Goal: Task Accomplishment & Management: Complete application form

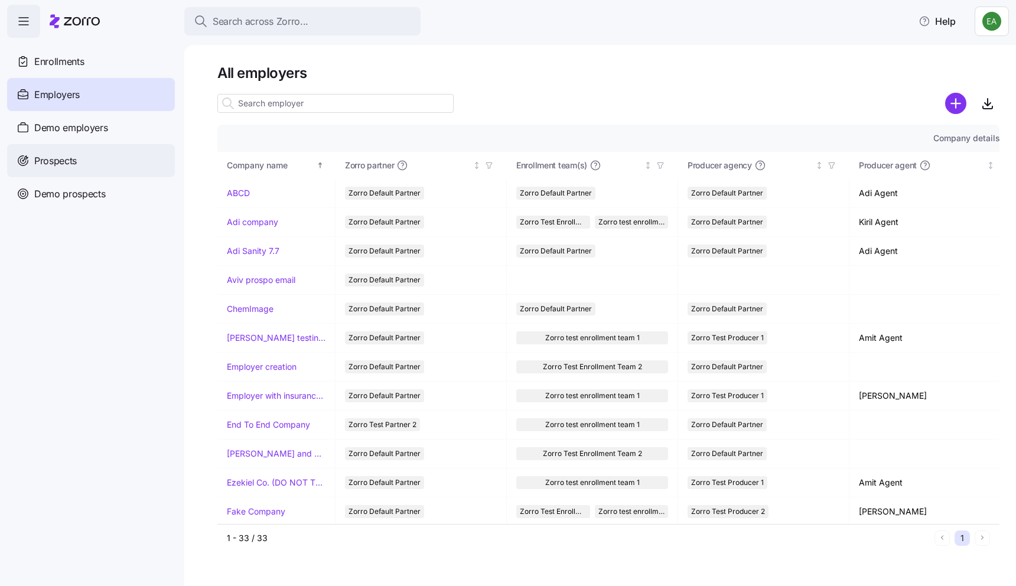
click at [111, 159] on div "Prospects" at bounding box center [91, 160] width 168 height 33
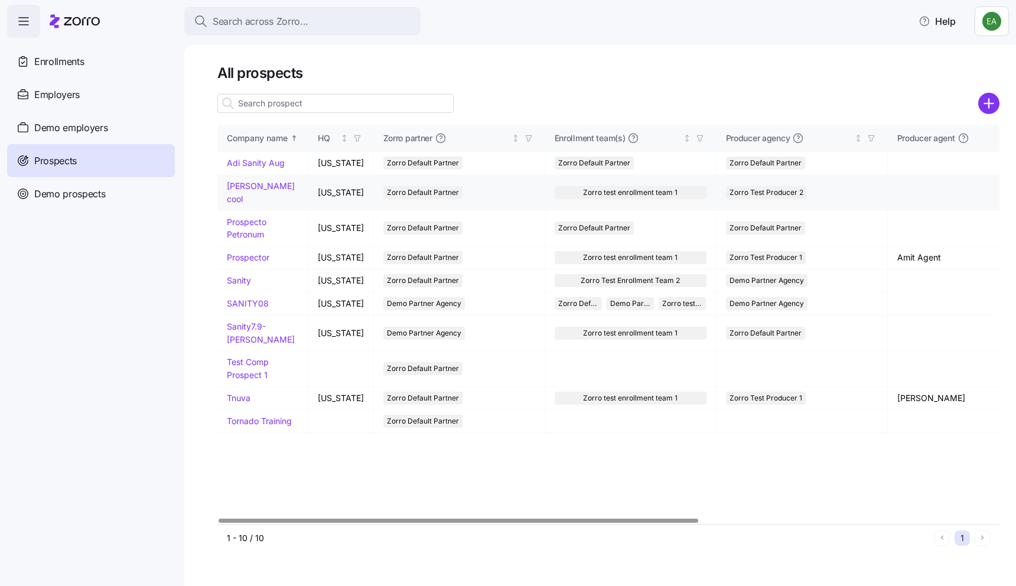
click at [248, 189] on link "[PERSON_NAME] cool" at bounding box center [261, 192] width 68 height 23
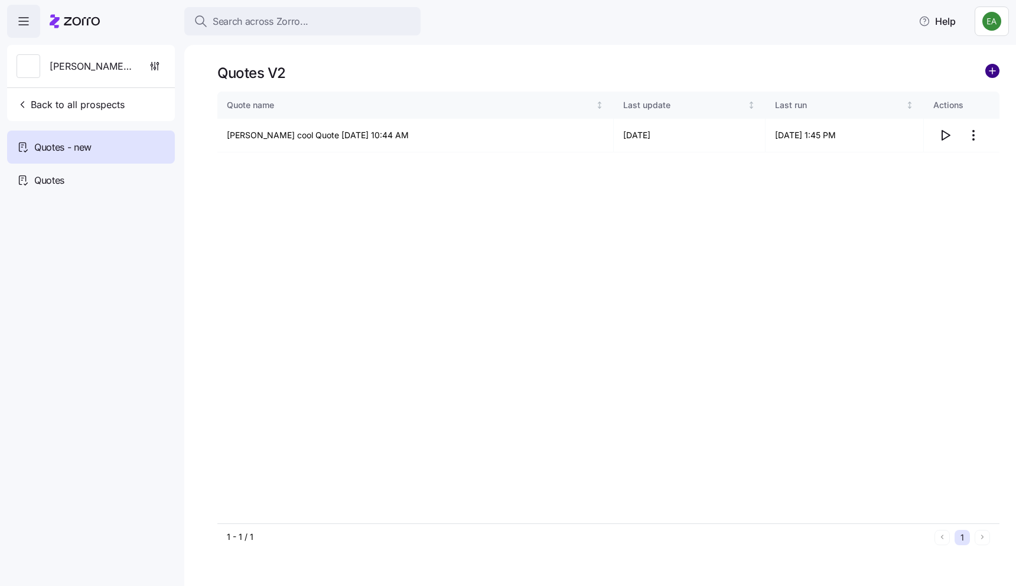
click at [992, 69] on circle "add icon" at bounding box center [992, 70] width 13 height 13
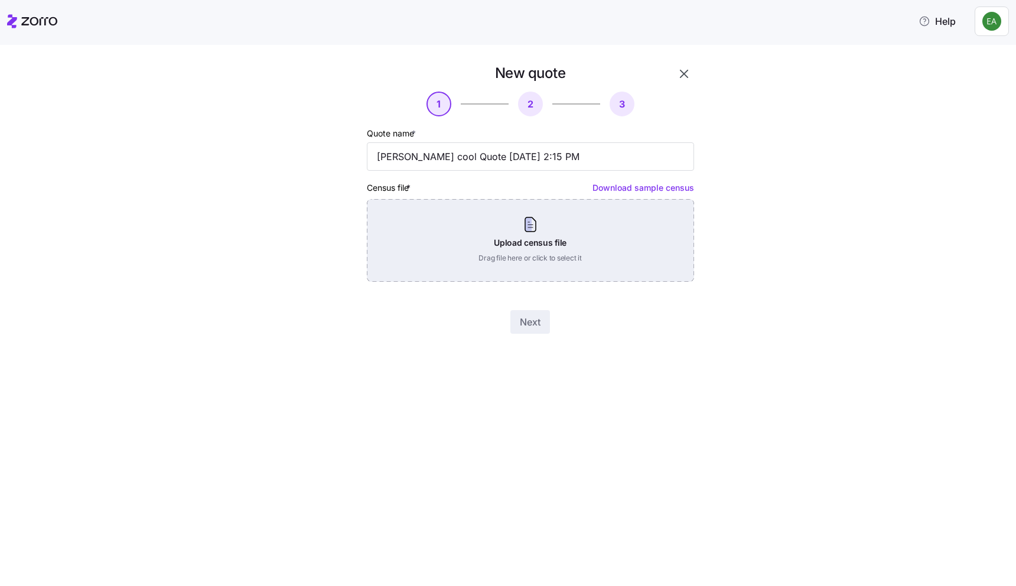
click at [531, 226] on div "Upload census file Drag file here or click to select it" at bounding box center [530, 240] width 327 height 83
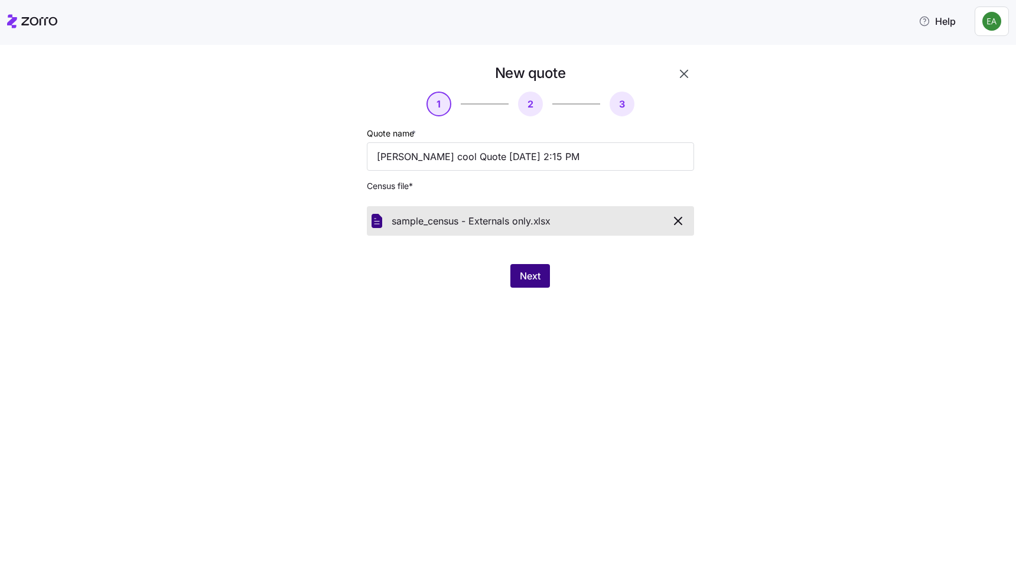
click at [543, 277] on button "Next" at bounding box center [531, 276] width 40 height 24
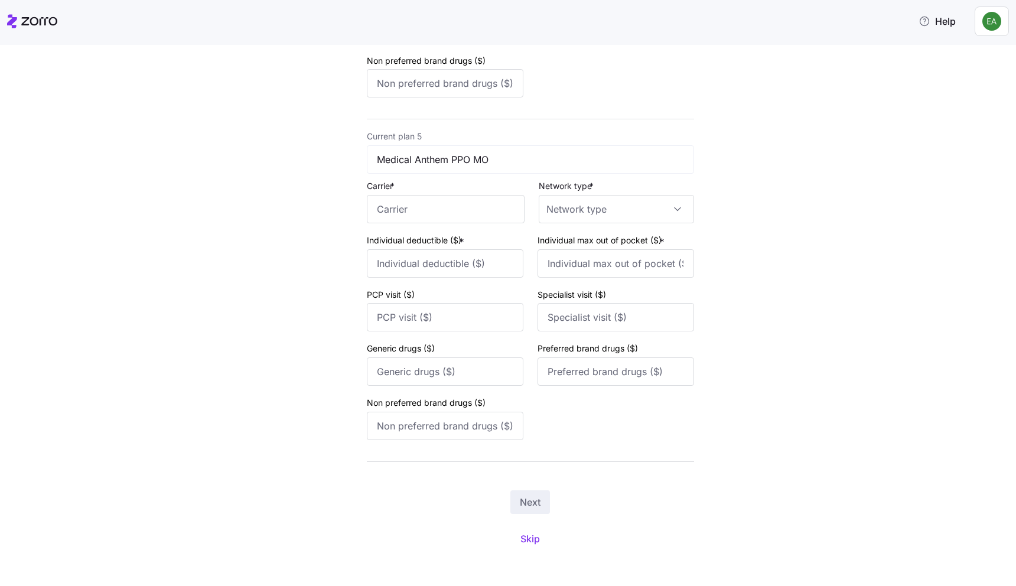
scroll to position [1405, 0]
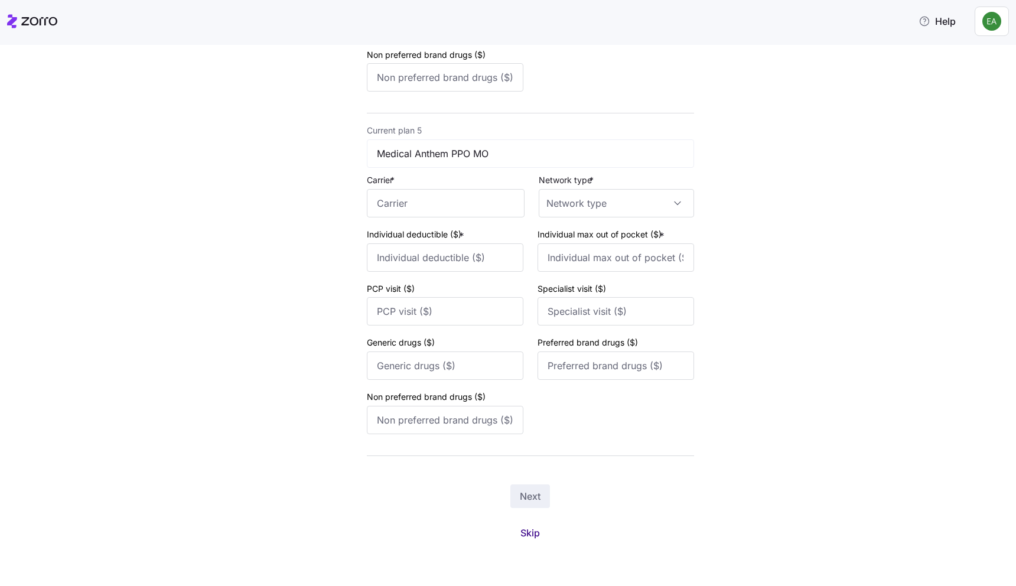
click at [529, 537] on span "Skip" at bounding box center [531, 533] width 20 height 14
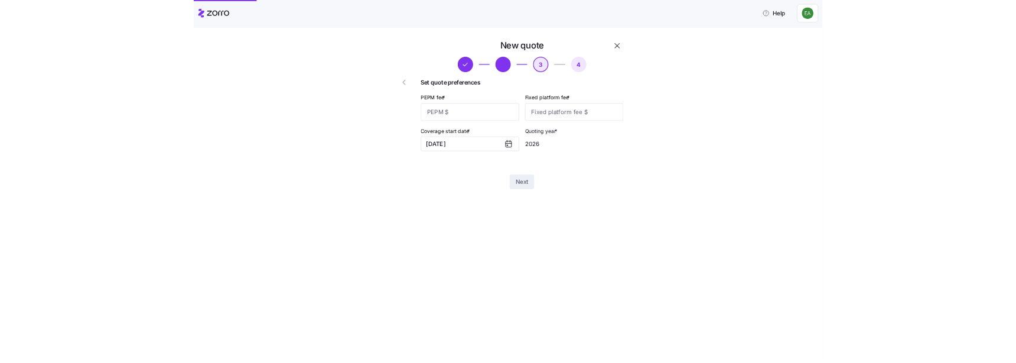
scroll to position [0, 0]
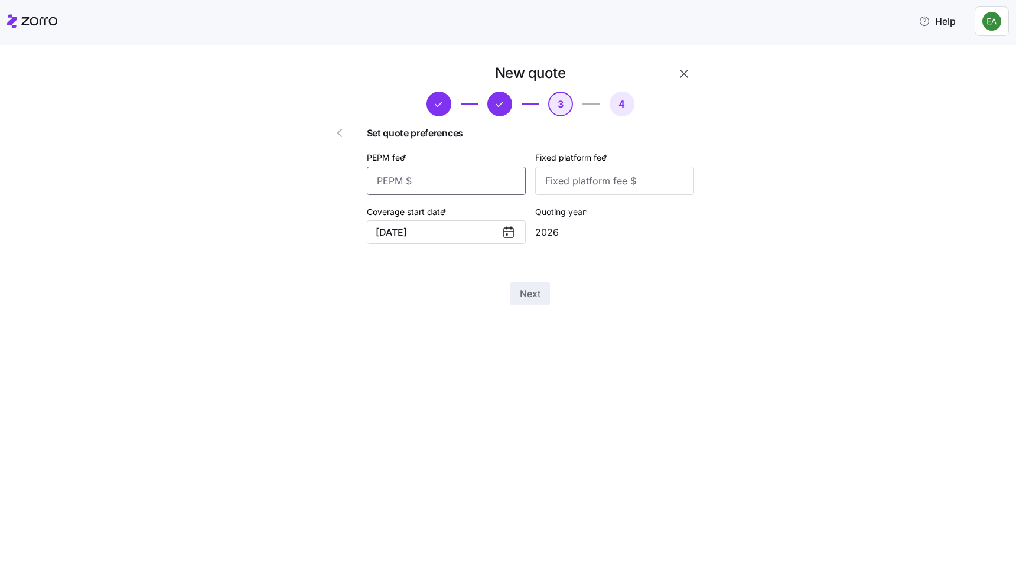
click at [473, 183] on input "PEPM fee *" at bounding box center [446, 181] width 159 height 28
type input "20"
type input "200"
click at [540, 296] on span "Next" at bounding box center [530, 294] width 21 height 14
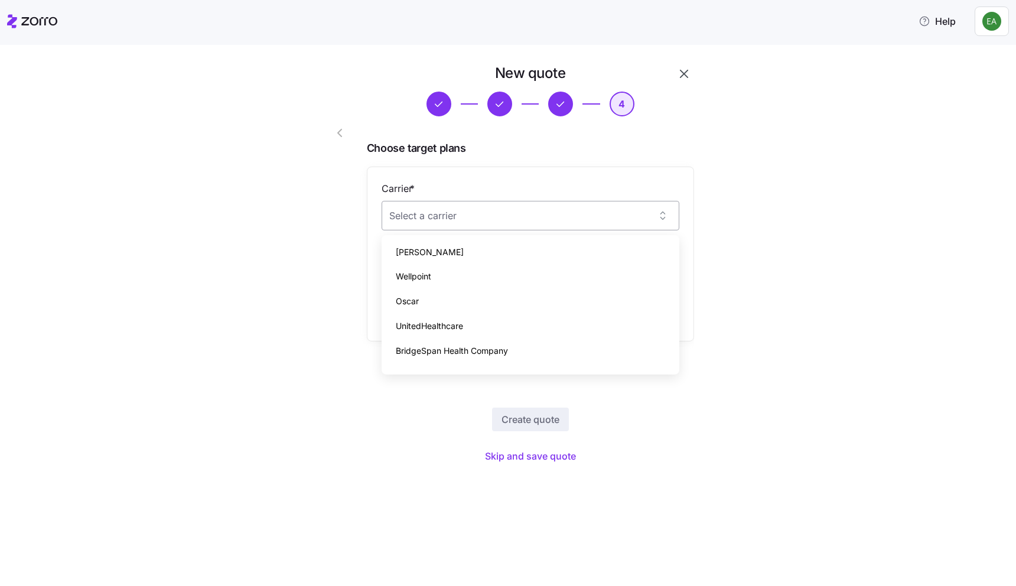
click at [472, 224] on input "Carrier *" at bounding box center [531, 216] width 298 height 30
click at [469, 254] on div "[PERSON_NAME]" at bounding box center [530, 252] width 288 height 25
type input "[PERSON_NAME]"
click at [467, 261] on input "Plan *" at bounding box center [531, 274] width 298 height 30
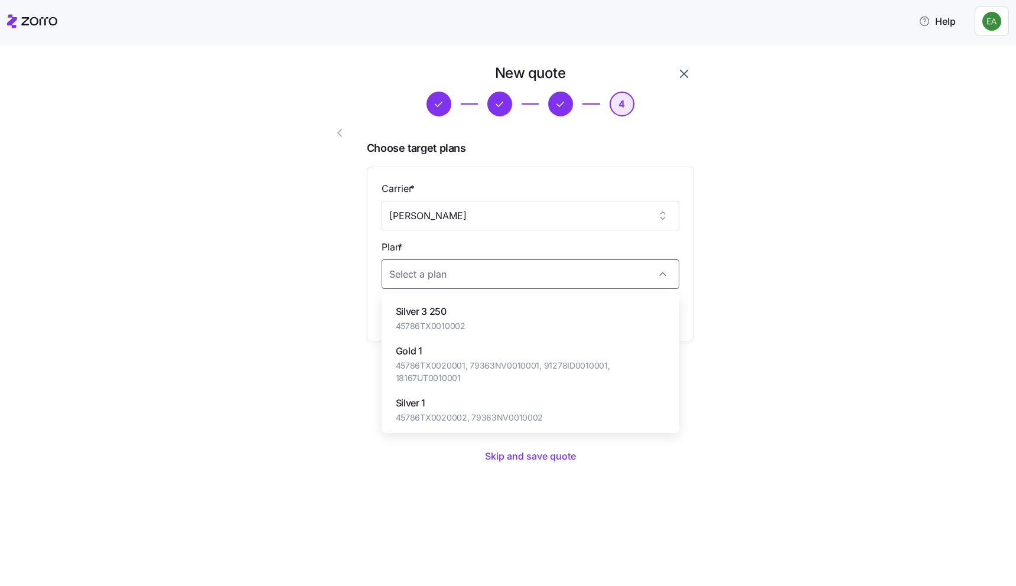
click at [464, 307] on div "Silver 3 250 45786TX0010002" at bounding box center [530, 318] width 288 height 40
type input "Silver 3 250"
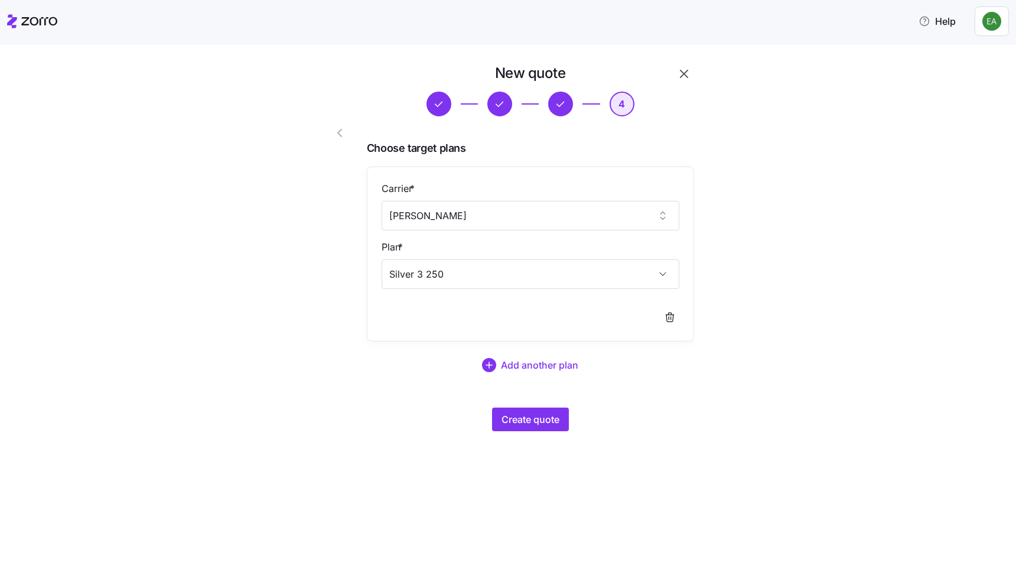
click at [806, 370] on div "New quote 4 Choose target plans Carrier * [PERSON_NAME] Plan * Silver 3 250 Add…" at bounding box center [516, 255] width 967 height 382
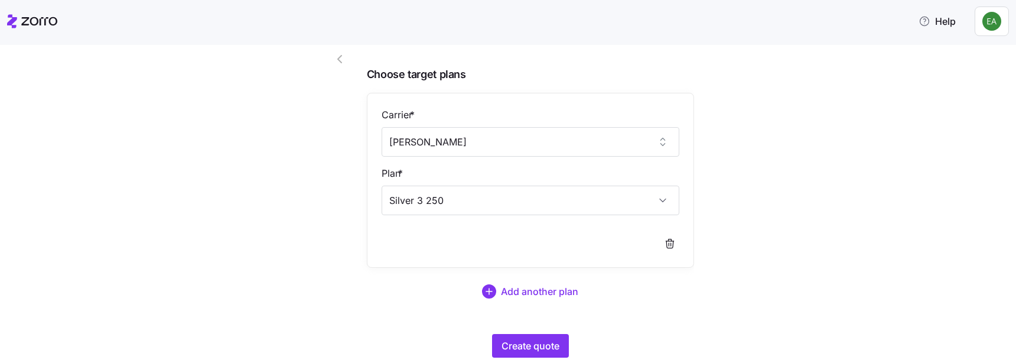
scroll to position [111, 0]
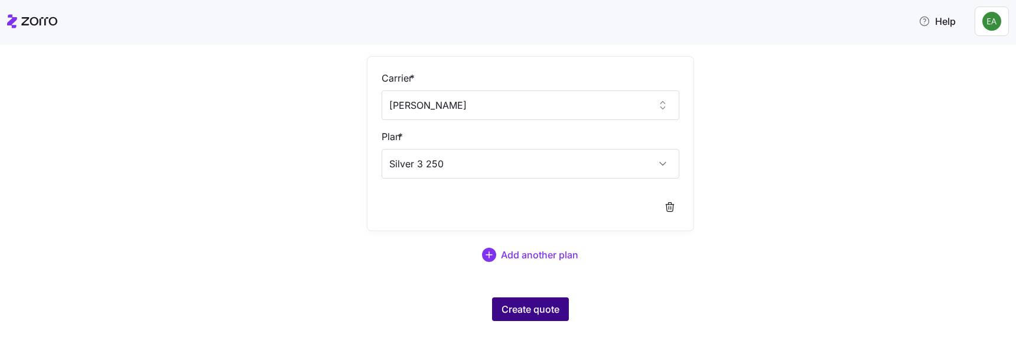
click at [525, 312] on span "Create quote" at bounding box center [531, 309] width 58 height 14
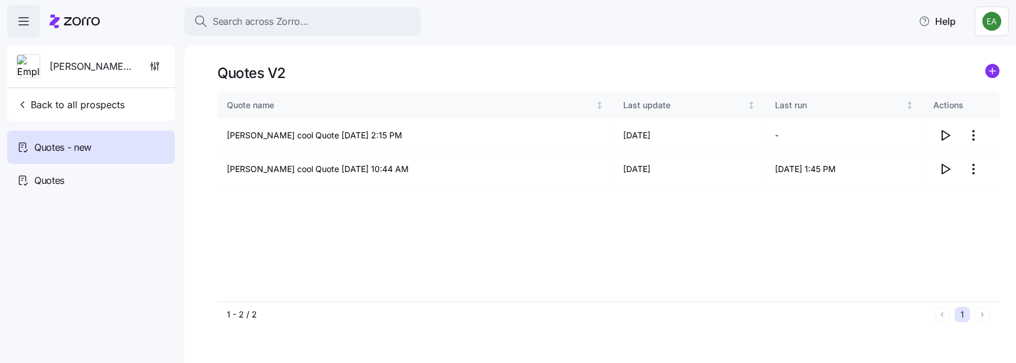
click at [262, 239] on div "Quote name Last update Last run Actions [PERSON_NAME] cool Quote [DATE] 2:15 PM…" at bounding box center [608, 196] width 782 height 209
click at [485, 249] on div "Quote name Last update Last run Actions [PERSON_NAME] cool Quote [DATE] 2:15 PM…" at bounding box center [608, 196] width 782 height 209
click at [990, 70] on circle "add icon" at bounding box center [992, 70] width 13 height 13
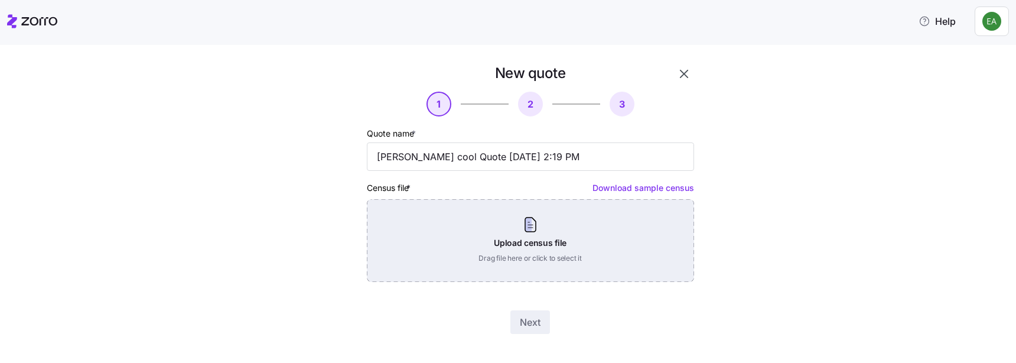
click at [547, 248] on div "Upload census file Drag file here or click to select it" at bounding box center [530, 240] width 327 height 83
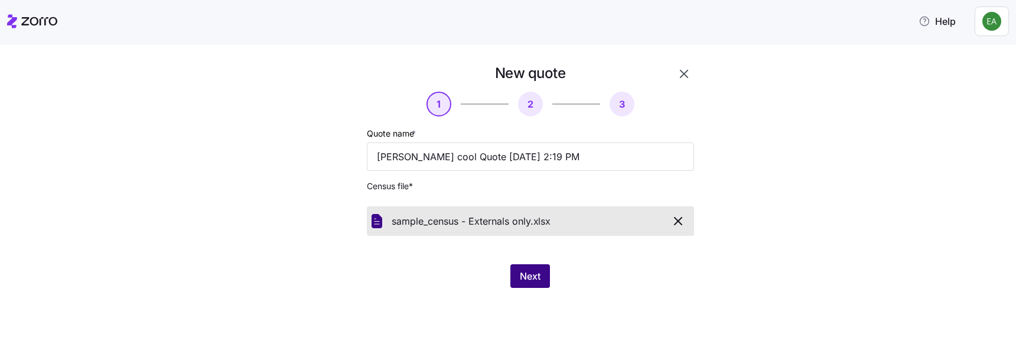
click at [532, 280] on span "Next" at bounding box center [530, 276] width 21 height 14
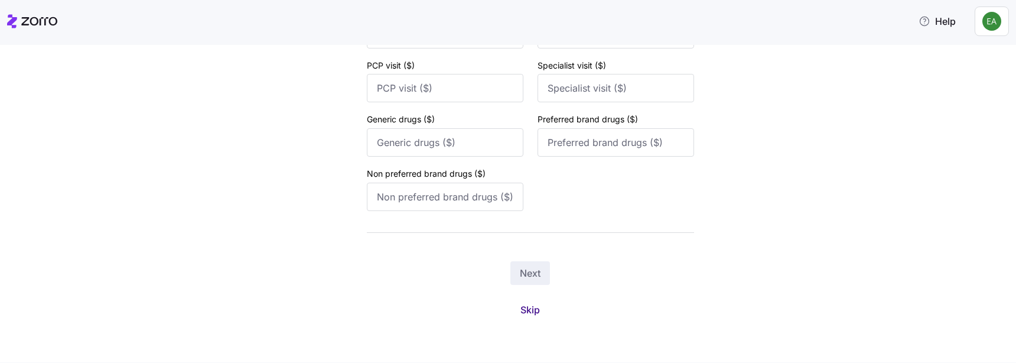
click at [526, 310] on span "Skip" at bounding box center [531, 310] width 20 height 14
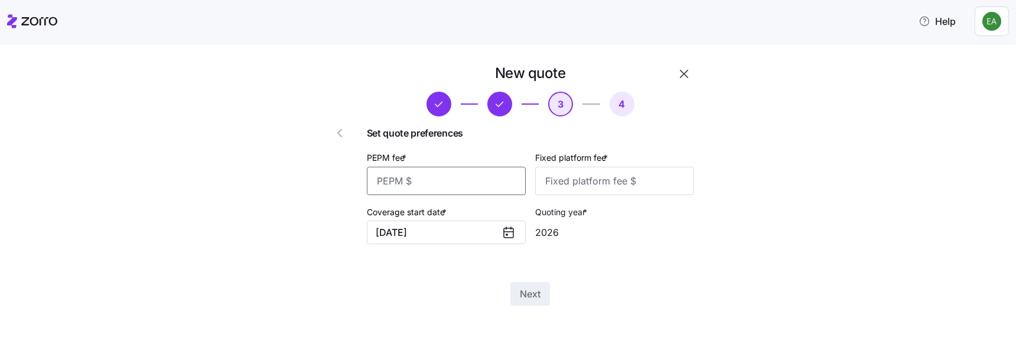
click at [485, 178] on input "PEPM fee *" at bounding box center [446, 181] width 159 height 28
type input "20"
type input "200"
click at [535, 301] on button "Next" at bounding box center [531, 294] width 40 height 24
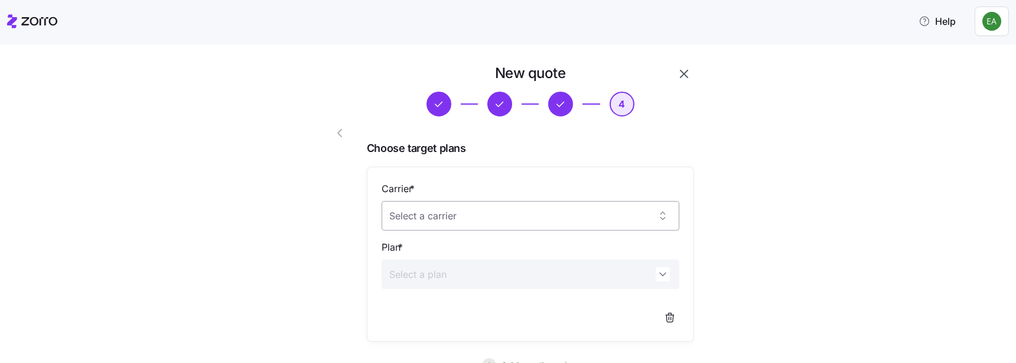
click at [548, 223] on input "Carrier *" at bounding box center [531, 216] width 298 height 30
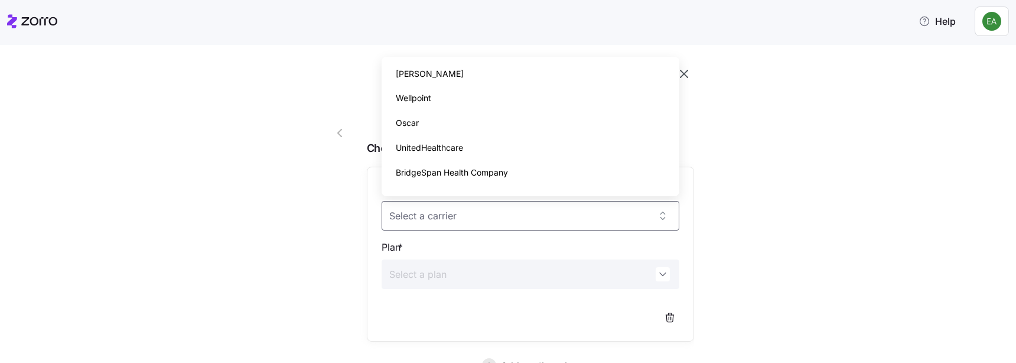
click at [535, 171] on div "BridgeSpan Health Company" at bounding box center [530, 172] width 288 height 25
type input "BridgeSpan Health Company"
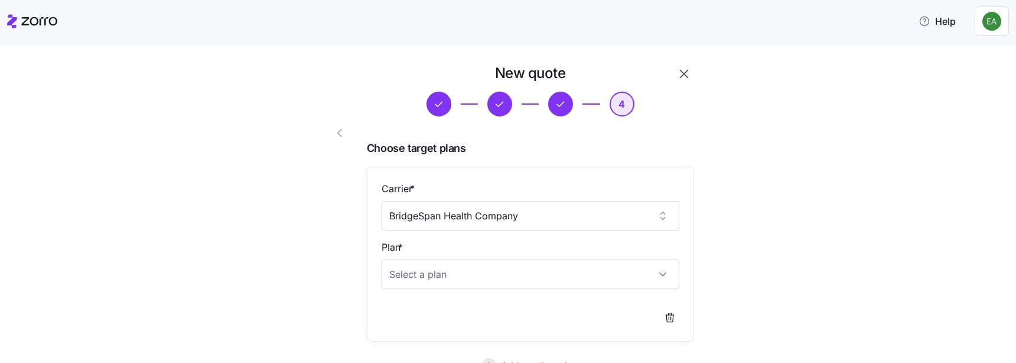
click at [518, 251] on div "Plan *" at bounding box center [531, 264] width 298 height 49
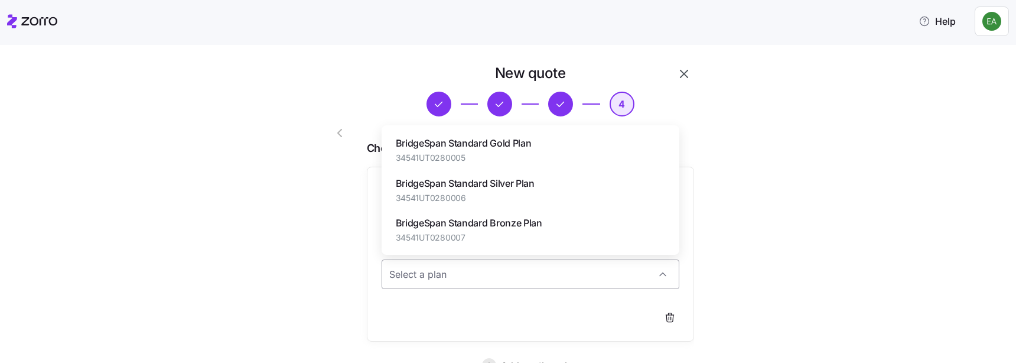
click at [518, 272] on input "Plan *" at bounding box center [531, 274] width 298 height 30
click at [521, 225] on span "BridgeSpan Standard Bronze Plan" at bounding box center [469, 223] width 147 height 15
type input "BridgeSpan Standard Bronze Plan"
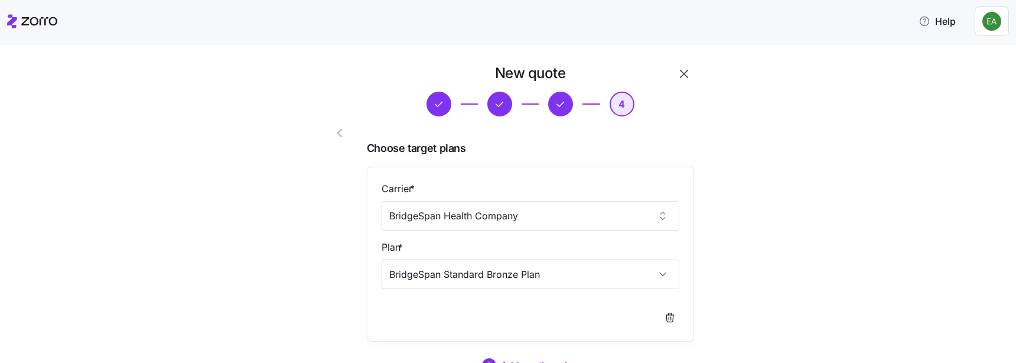
click at [820, 225] on div "New quote 4 Choose target plans Carrier * BridgeSpan Health Company Plan * Brid…" at bounding box center [516, 255] width 967 height 382
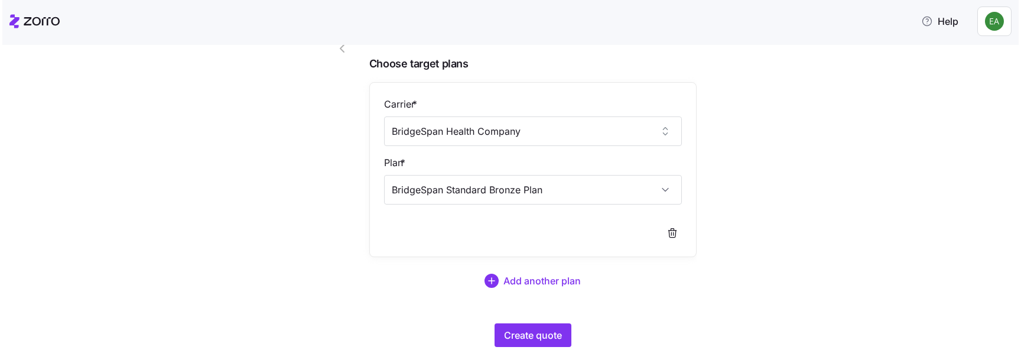
scroll to position [111, 0]
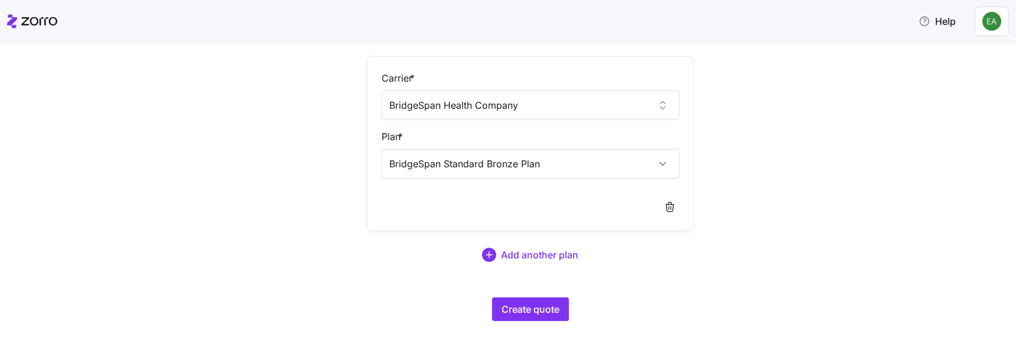
click at [375, 294] on div "New quote 4 Choose target plans Carrier * BridgeSpan Health Company Plan * Brid…" at bounding box center [530, 137] width 337 height 377
click at [525, 312] on span "Create quote" at bounding box center [531, 309] width 58 height 14
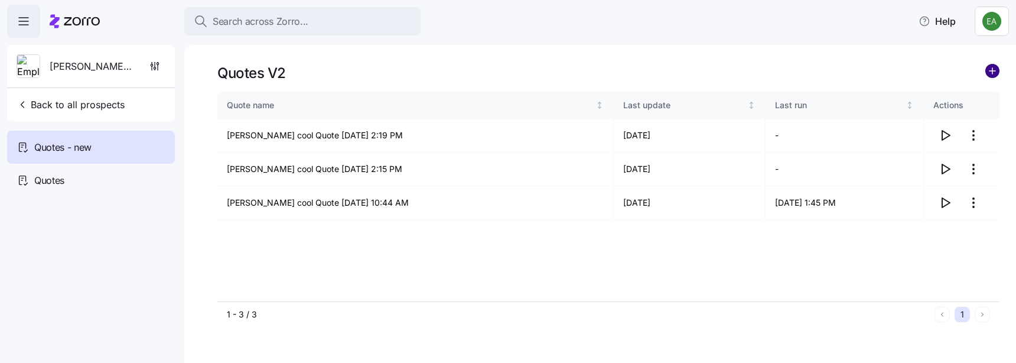
click at [996, 69] on circle "add icon" at bounding box center [992, 70] width 13 height 13
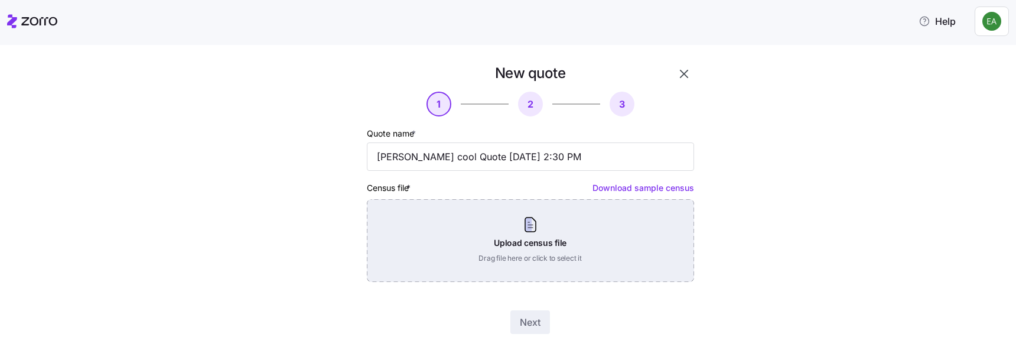
click at [528, 224] on div "Upload census file Drag file here or click to select it" at bounding box center [530, 240] width 327 height 83
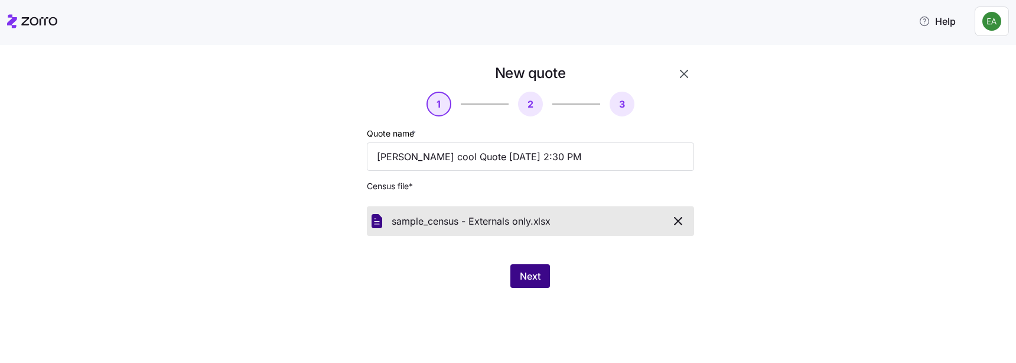
click at [535, 277] on span "Next" at bounding box center [530, 276] width 21 height 14
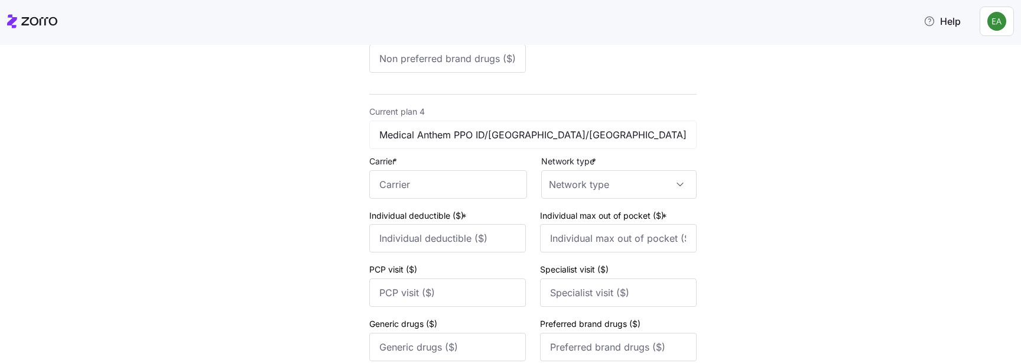
scroll to position [1628, 0]
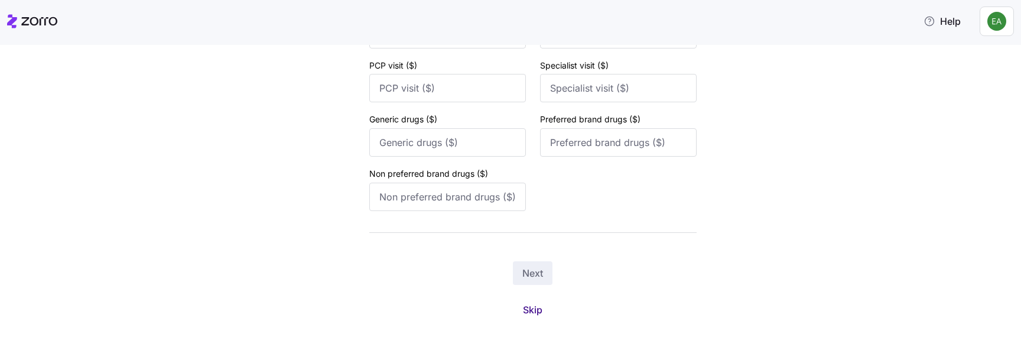
click at [531, 311] on span "Skip" at bounding box center [533, 310] width 20 height 14
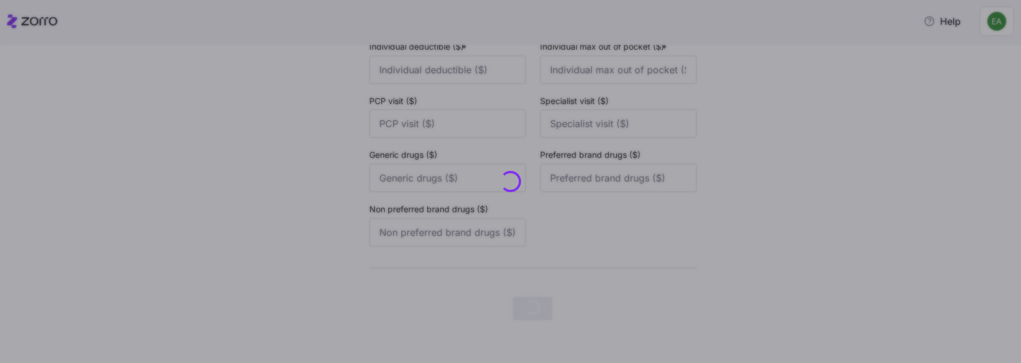
scroll to position [0, 0]
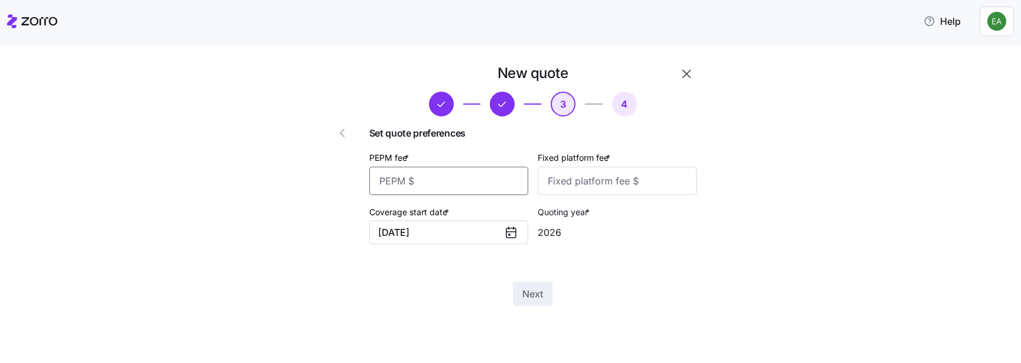
click at [469, 186] on input "PEPM fee *" at bounding box center [448, 181] width 159 height 28
type input "20"
type input "200"
click at [541, 298] on span "Next" at bounding box center [532, 294] width 21 height 14
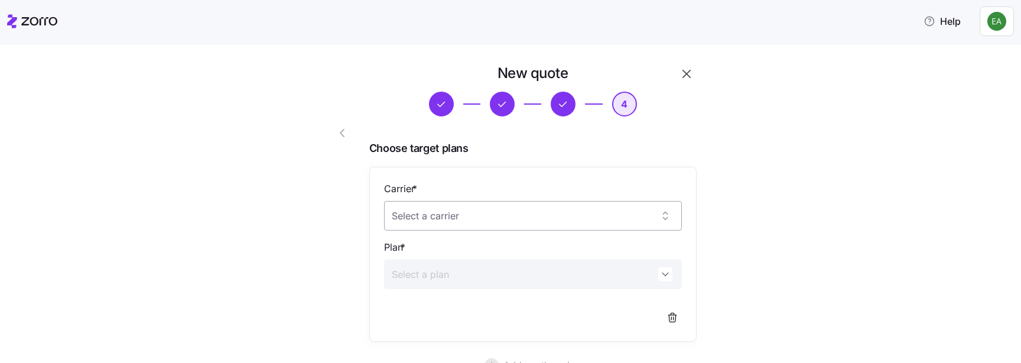
click at [526, 226] on input "Carrier *" at bounding box center [533, 216] width 298 height 30
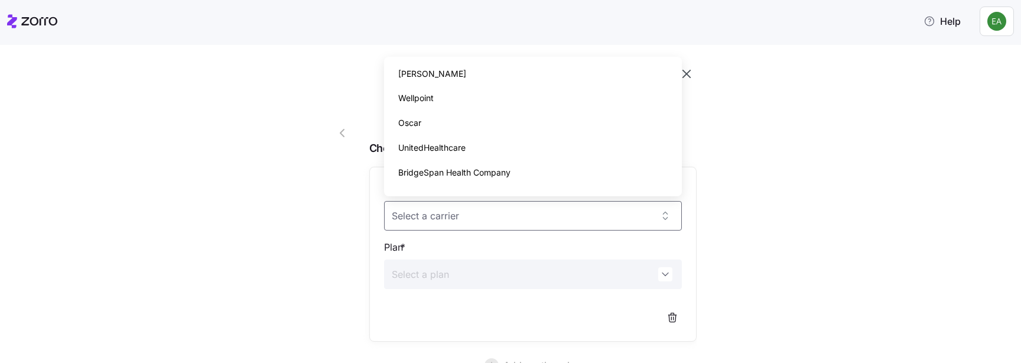
click at [506, 155] on div "UnitedHealthcare" at bounding box center [533, 147] width 288 height 25
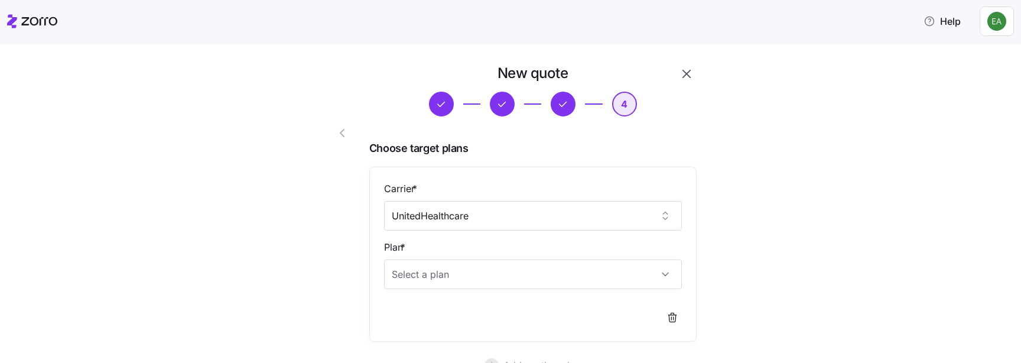
type input "UnitedHealthcare"
click at [493, 259] on input "Plan *" at bounding box center [533, 274] width 298 height 30
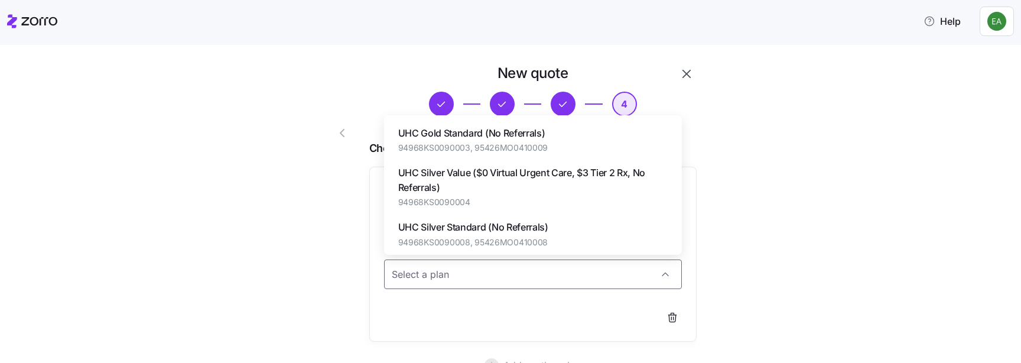
click at [491, 236] on span "94968KS0090008, 95426MO0410008" at bounding box center [473, 242] width 150 height 12
type input "UHC Silver Standard (No Referrals)"
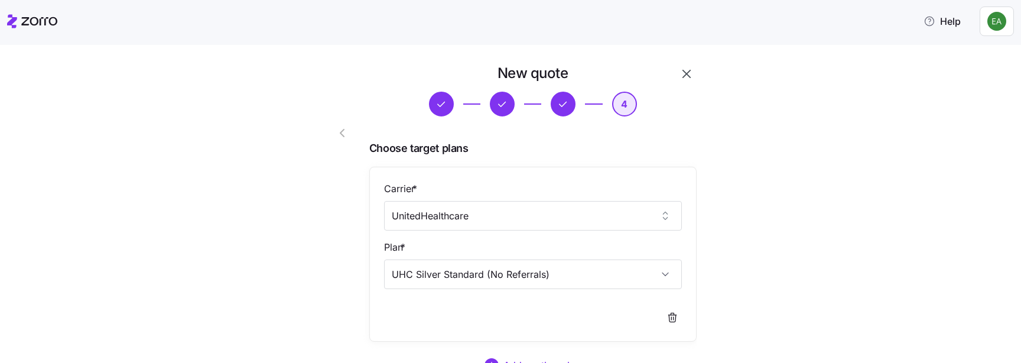
click at [708, 237] on div "New quote 4 Choose target plans Carrier * UnitedHealthcare Plan * UHC Silver St…" at bounding box center [519, 255] width 414 height 382
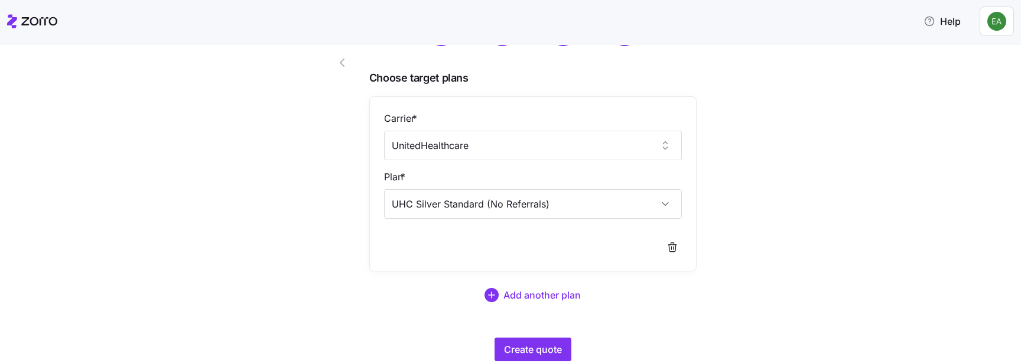
scroll to position [78, 0]
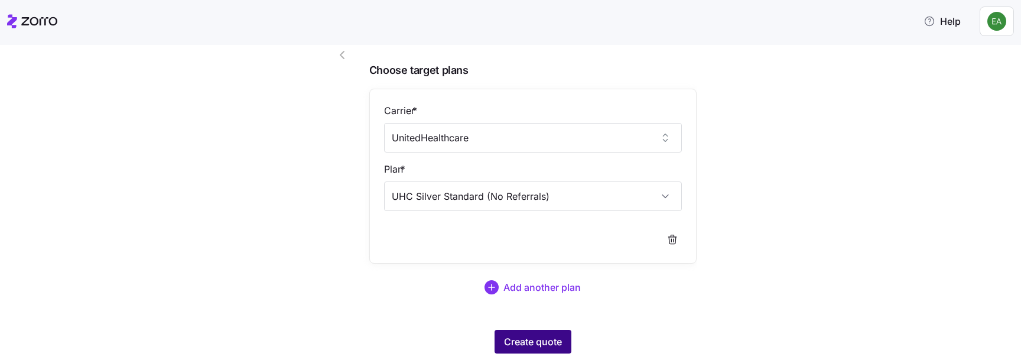
click at [518, 334] on button "Create quote" at bounding box center [533, 342] width 77 height 24
